Goal: Browse casually

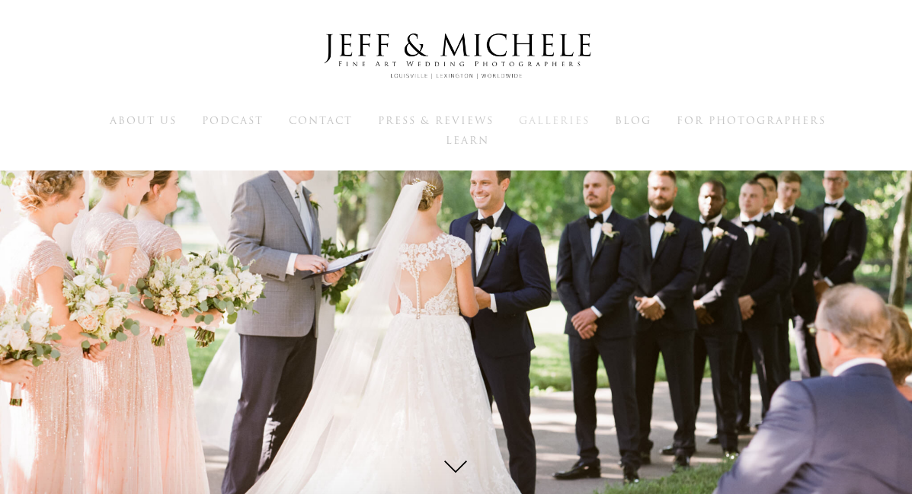
click at [548, 124] on span "Galleries" at bounding box center [554, 120] width 71 height 14
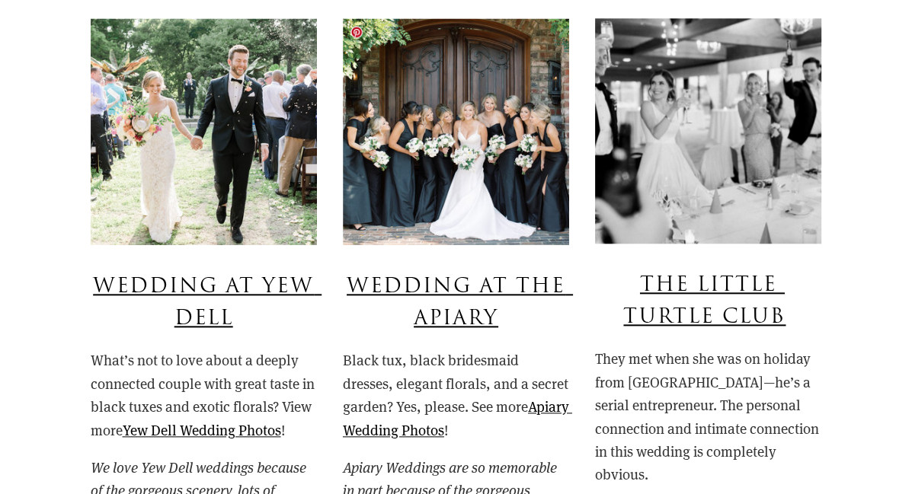
scroll to position [1358, 0]
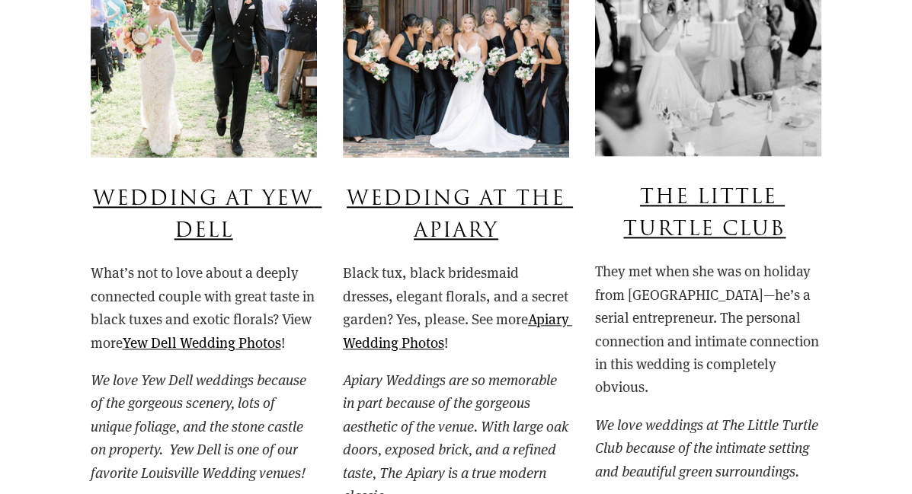
click at [222, 126] on img at bounding box center [204, 44] width 226 height 227
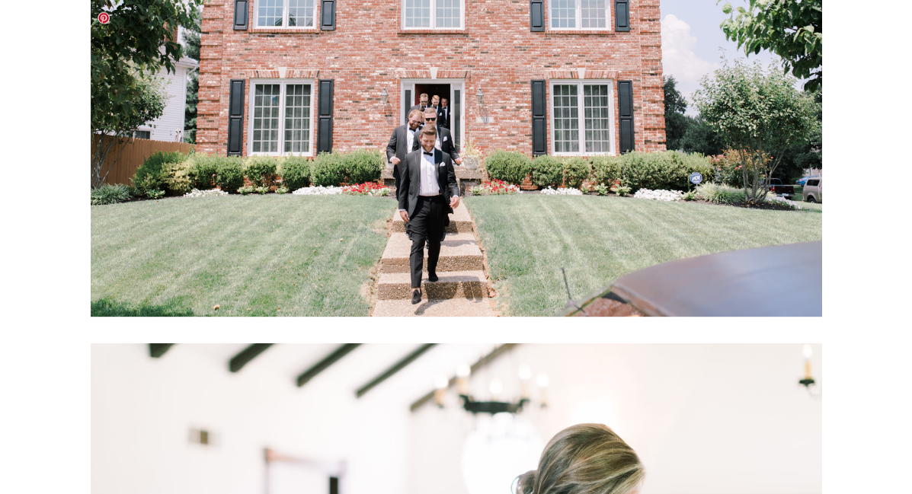
scroll to position [7257, 0]
